Goal: Check status: Check status

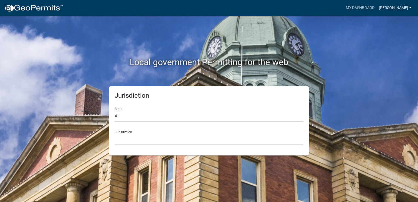
click at [399, 8] on link "[PERSON_NAME]" at bounding box center [394, 8] width 37 height 10
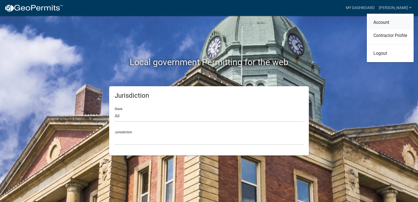
click at [388, 24] on link "Account" at bounding box center [390, 22] width 47 height 13
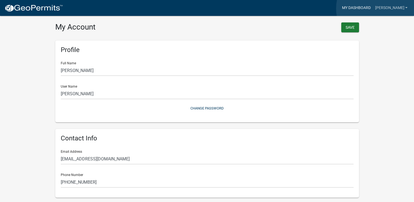
click at [372, 8] on link "My Dashboard" at bounding box center [355, 8] width 33 height 10
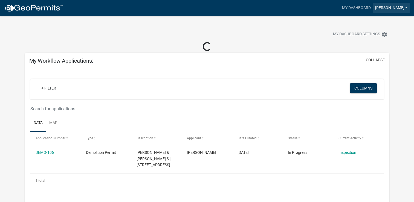
click at [402, 7] on link "[PERSON_NAME]" at bounding box center [390, 8] width 37 height 10
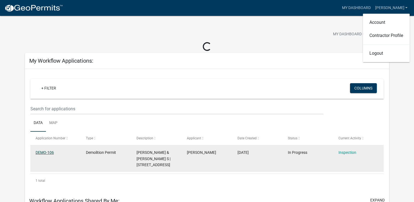
click at [50, 151] on link "DEMO-106" at bounding box center [45, 152] width 18 height 4
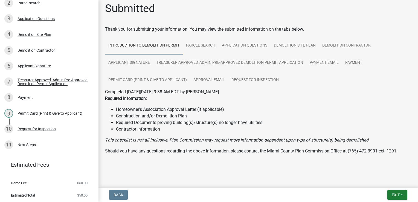
scroll to position [6, 0]
